Goal: Task Accomplishment & Management: Use online tool/utility

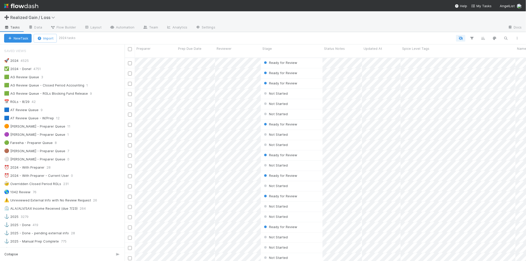
scroll to position [203, 397]
click at [125, 143] on div at bounding box center [125, 152] width 0 height 217
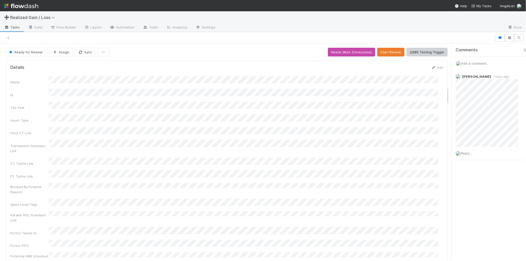
scroll to position [546, 0]
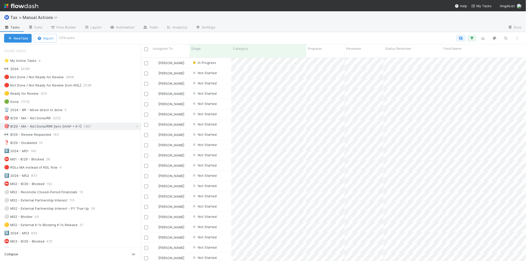
scroll to position [203, 380]
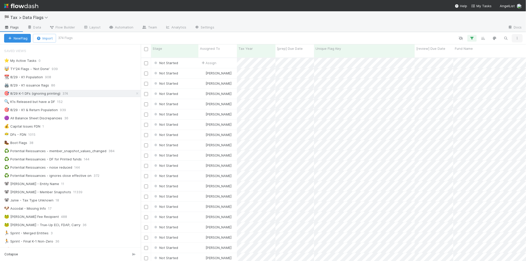
click at [518, 38] on icon "button" at bounding box center [517, 38] width 5 height 3
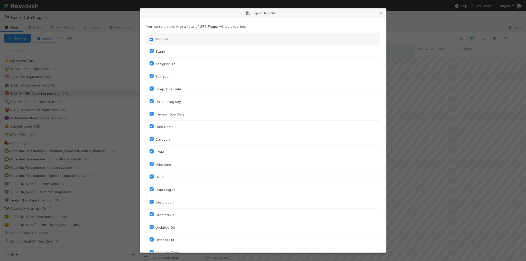
click at [152, 39] on input "Column" at bounding box center [151, 39] width 3 height 3
checkbox input "false"
checkbox To "false"
checkbox input "false"
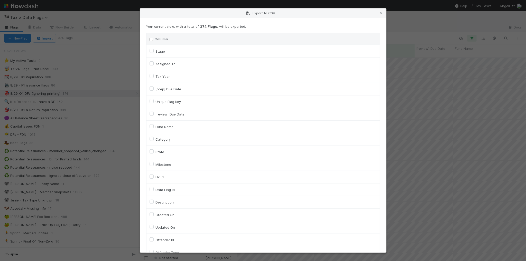
checkbox input "false"
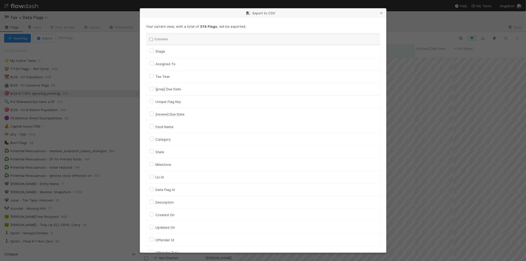
checkbox input "false"
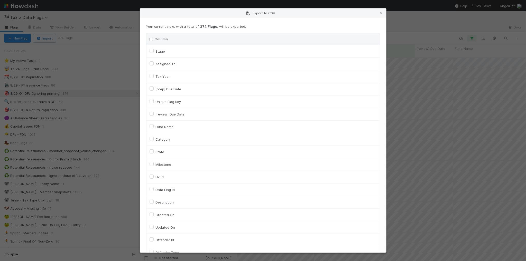
checkbox On "false"
checkbox input "false"
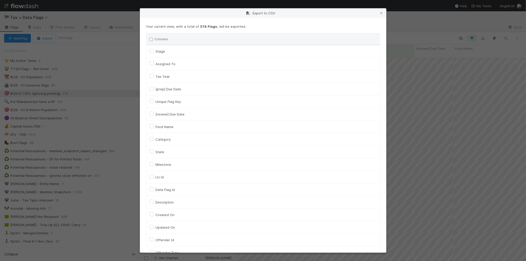
checkbox input "false"
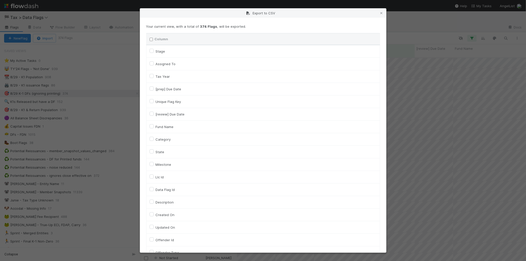
checkbox input "false"
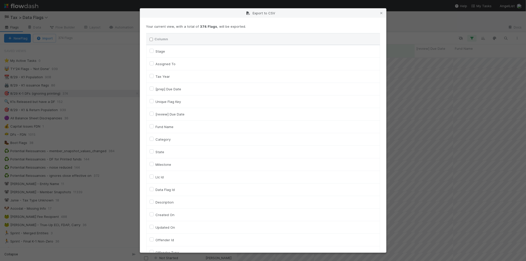
checkbox input "false"
checkbox URL "false"
click at [166, 77] on label "Tax Year" at bounding box center [163, 77] width 14 height 6
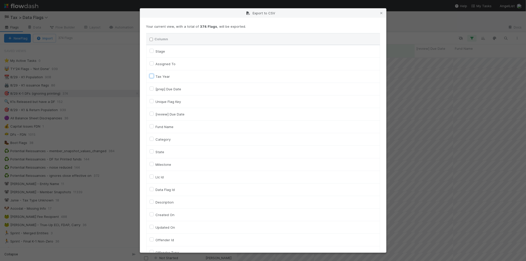
click at [154, 77] on input "Tax Year" at bounding box center [152, 76] width 4 height 5
checkbox input "true"
click at [171, 102] on label "Unique Flag Key" at bounding box center [168, 102] width 25 height 6
click at [154, 102] on input "Unique Flag Key" at bounding box center [152, 101] width 4 height 5
checkbox input "true"
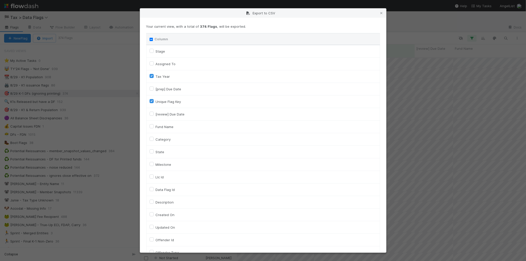
click at [164, 64] on label "Assigned To" at bounding box center [166, 64] width 20 height 6
click at [154, 64] on To "Assigned To" at bounding box center [152, 63] width 4 height 5
checkbox To "true"
click at [160, 76] on label "Tax Year" at bounding box center [163, 77] width 14 height 6
click at [154, 76] on input "Tax Year" at bounding box center [152, 76] width 4 height 5
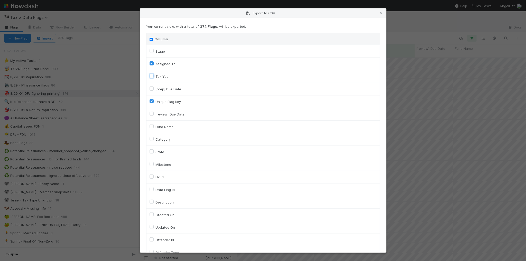
checkbox input "false"
click at [168, 126] on label "Fund Name" at bounding box center [165, 127] width 18 height 6
click at [154, 126] on input "Fund Name" at bounding box center [152, 126] width 4 height 5
checkbox input "true"
click at [166, 141] on label "Category" at bounding box center [163, 139] width 15 height 6
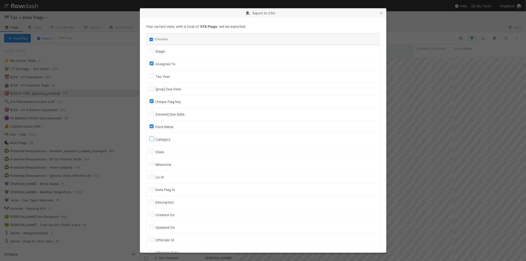
click at [154, 141] on input "Category" at bounding box center [152, 138] width 4 height 5
checkbox input "true"
click at [162, 178] on label "Llc Id" at bounding box center [160, 177] width 8 height 6
click at [154, 178] on input "Llc Id" at bounding box center [152, 176] width 4 height 5
checkbox input "true"
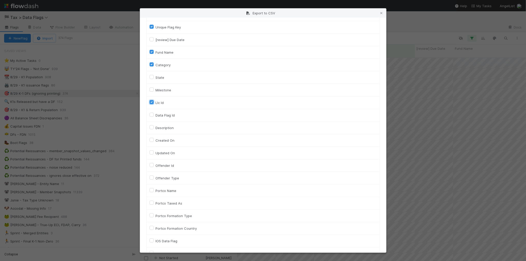
scroll to position [216, 0]
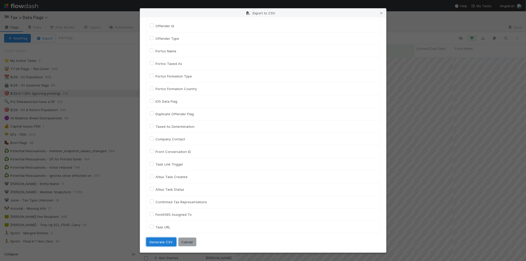
click at [166, 242] on button "Generate CSV" at bounding box center [161, 242] width 30 height 9
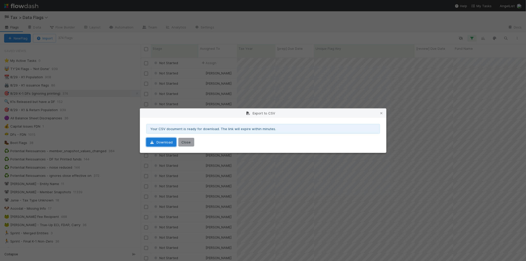
click at [163, 144] on link "Download" at bounding box center [161, 142] width 30 height 9
drag, startPoint x: 381, startPoint y: 110, endPoint x: 373, endPoint y: 104, distance: 9.2
click at [381, 110] on div "Export to CSV" at bounding box center [263, 113] width 246 height 9
click at [381, 113] on icon at bounding box center [381, 113] width 5 height 3
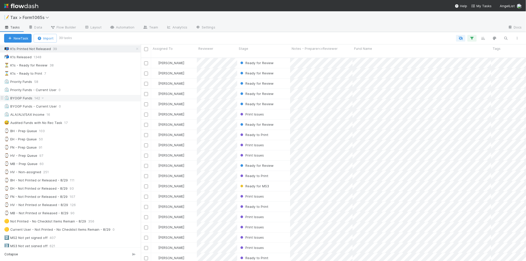
scroll to position [64, 0]
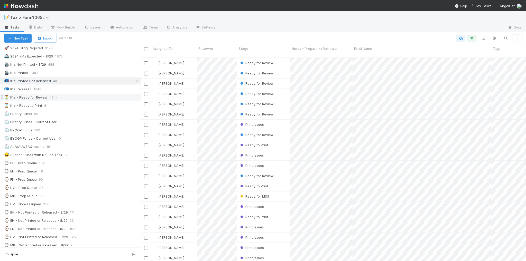
scroll to position [32, 0]
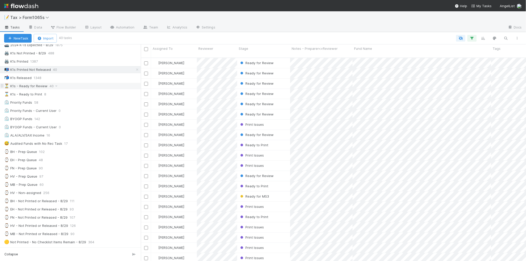
click at [112, 86] on div "⏳ K1s - Ready for Review 40" at bounding box center [72, 86] width 137 height 6
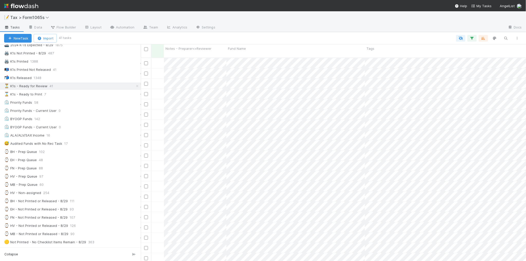
scroll to position [0, 133]
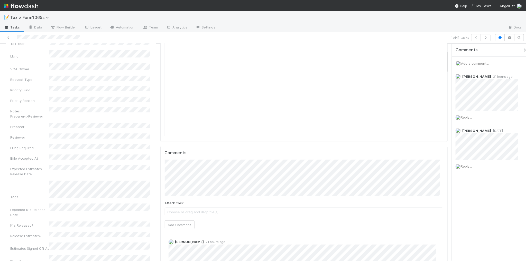
scroll to position [96, 0]
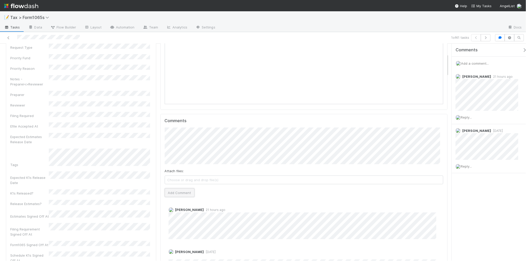
click at [175, 194] on button "Add Comment" at bounding box center [180, 193] width 30 height 9
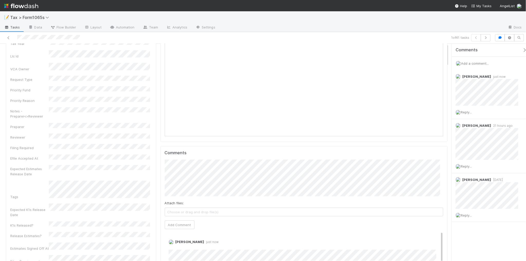
scroll to position [0, 0]
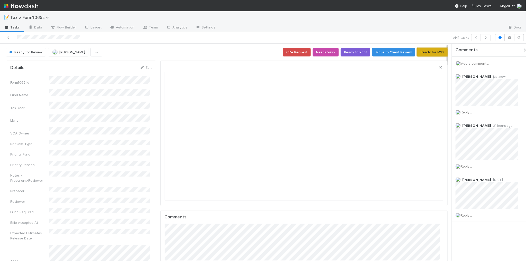
click at [421, 53] on button "Ready for MS3" at bounding box center [432, 52] width 30 height 9
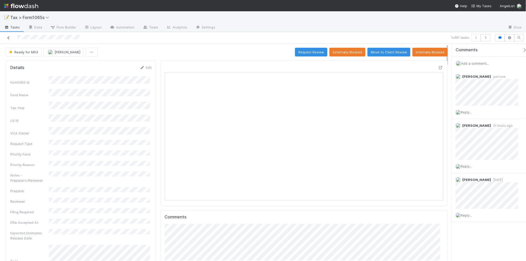
click at [7, 39] on icon at bounding box center [8, 37] width 5 height 3
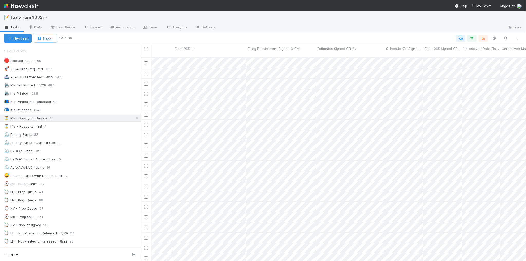
scroll to position [0, 990]
click at [471, 38] on icon "button" at bounding box center [472, 38] width 5 height 5
click at [324, 111] on icon at bounding box center [322, 109] width 5 height 3
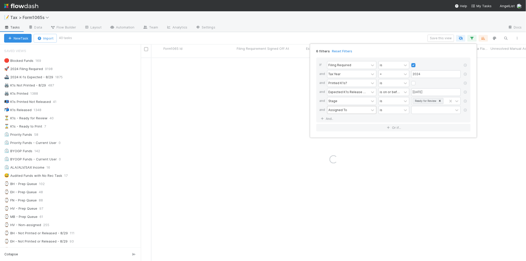
click at [342, 109] on div "Assigned To" at bounding box center [337, 110] width 19 height 5
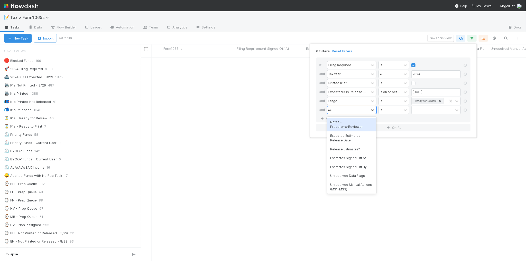
type input "est"
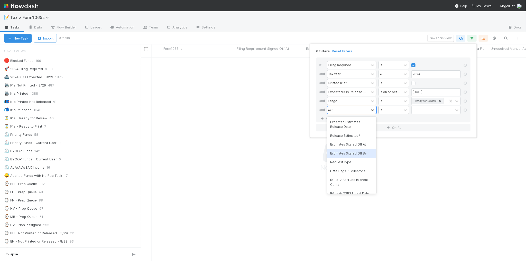
drag, startPoint x: 366, startPoint y: 152, endPoint x: 396, endPoint y: 108, distance: 53.0
click at [366, 152] on div "Estimates Signed Off By" at bounding box center [351, 153] width 49 height 9
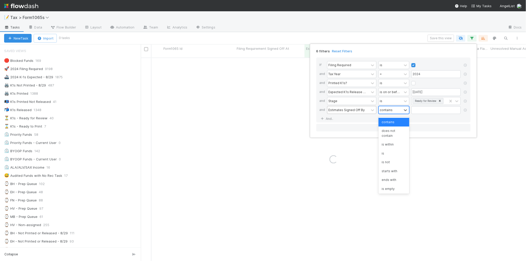
click at [395, 111] on div "contains" at bounding box center [390, 109] width 23 height 7
click at [393, 160] on div "is not" at bounding box center [394, 162] width 31 height 9
click at [425, 111] on input "text" at bounding box center [436, 110] width 49 height 8
click at [396, 113] on div "is not" at bounding box center [390, 109] width 23 height 7
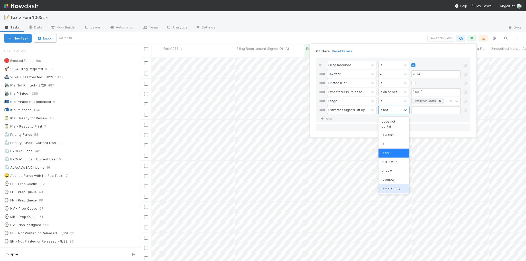
click at [398, 188] on div "is not empty" at bounding box center [394, 188] width 31 height 9
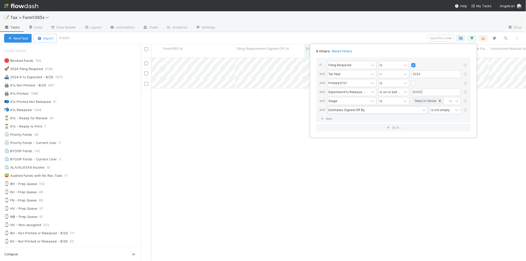
click at [270, 33] on div "6 filters Reset Filters If Filing Required is and Tax Year = 2024 and Printed K…" at bounding box center [263, 130] width 526 height 261
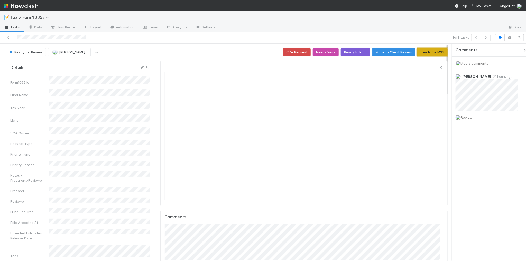
click at [423, 56] on button "Ready for MS3" at bounding box center [432, 52] width 30 height 9
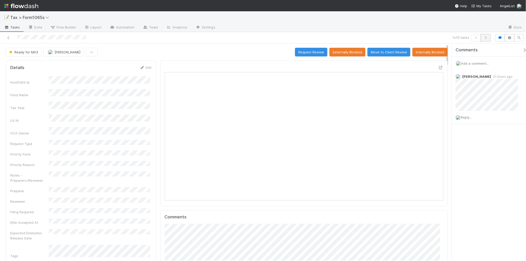
click at [487, 38] on icon "button" at bounding box center [485, 37] width 5 height 3
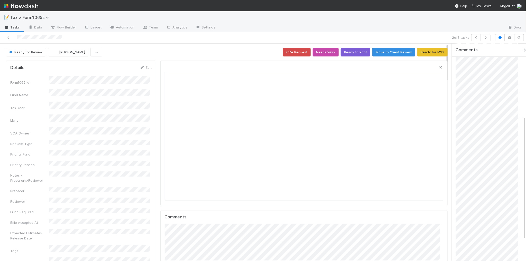
scroll to position [129, 0]
click at [348, 54] on button "Ready to Print" at bounding box center [356, 52] width 30 height 9
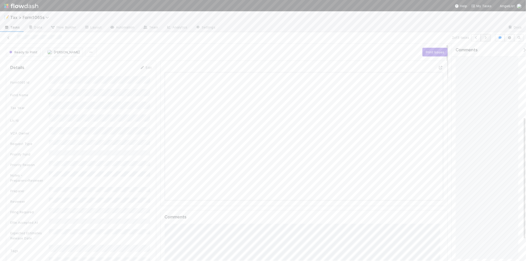
click at [483, 39] on icon "button" at bounding box center [485, 37] width 5 height 3
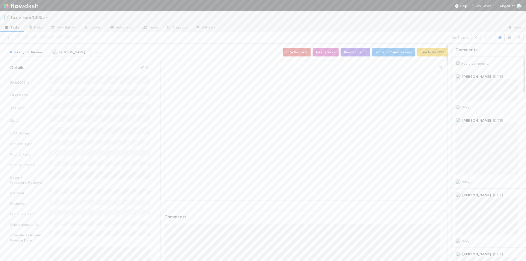
scroll to position [5, 5]
click at [431, 51] on button "Ready for MS3" at bounding box center [432, 52] width 30 height 9
click at [8, 39] on icon at bounding box center [8, 37] width 5 height 3
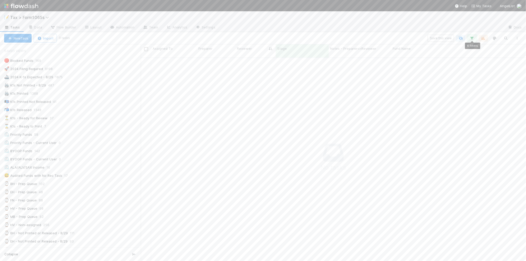
click at [471, 37] on icon "button" at bounding box center [472, 38] width 5 height 5
click at [467, 111] on icon at bounding box center [465, 110] width 5 height 3
click at [243, 38] on div "5 filters Reset Filters If Filing Required is and Tax Year = 2024 and Printed K…" at bounding box center [263, 130] width 526 height 261
click at [243, 37] on div "5 filters Reset Filters If Filing Required is and Tax Year = 2024 and Printed K…" at bounding box center [263, 130] width 526 height 261
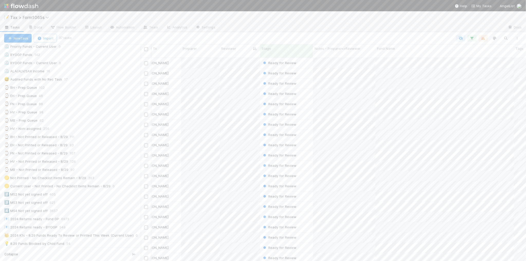
scroll to position [0, 0]
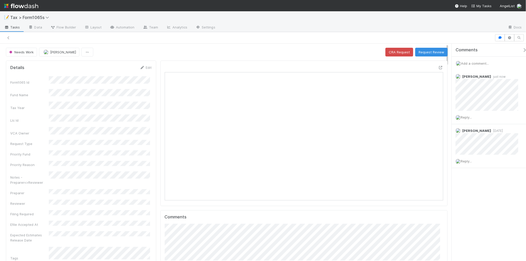
scroll to position [99, 270]
drag, startPoint x: 8, startPoint y: 36, endPoint x: 12, endPoint y: 7, distance: 29.4
click at [8, 36] on icon at bounding box center [8, 37] width 5 height 3
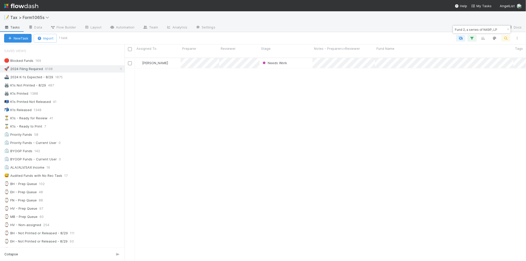
scroll to position [5, 5]
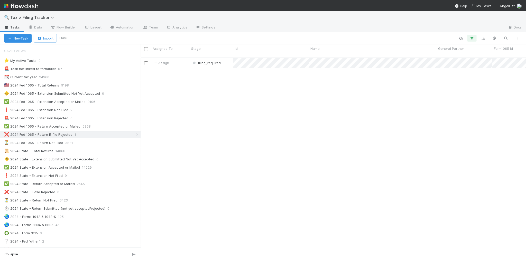
scroll to position [203, 380]
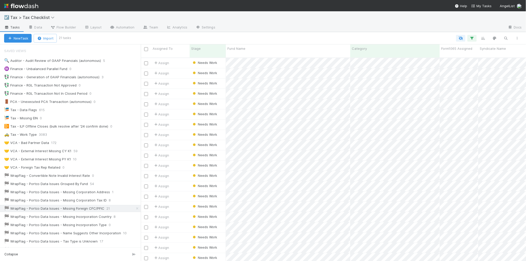
scroll to position [203, 380]
click at [102, 220] on div "🏁 WrapFlag - Portco Data Issues - Missing Incorporation Country" at bounding box center [57, 217] width 107 height 6
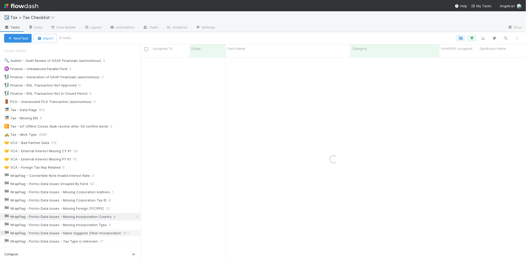
click at [98, 237] on div "🏁 WrapFlag - Portco Data Issues - Name Suggests Other Incorporation" at bounding box center [62, 233] width 117 height 6
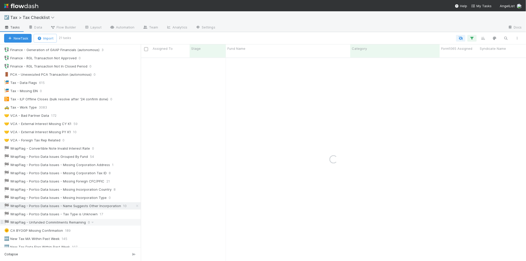
scroll to position [64, 0]
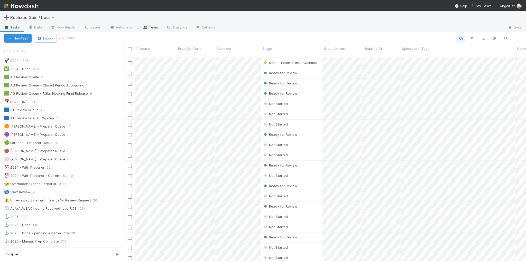
scroll to position [203, 397]
click at [97, 101] on div "📅 RGLs - 8/29 41" at bounding box center [64, 102] width 121 height 6
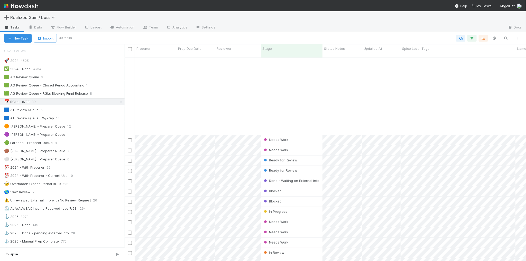
scroll to position [198, 0]
